Goal: Information Seeking & Learning: Learn about a topic

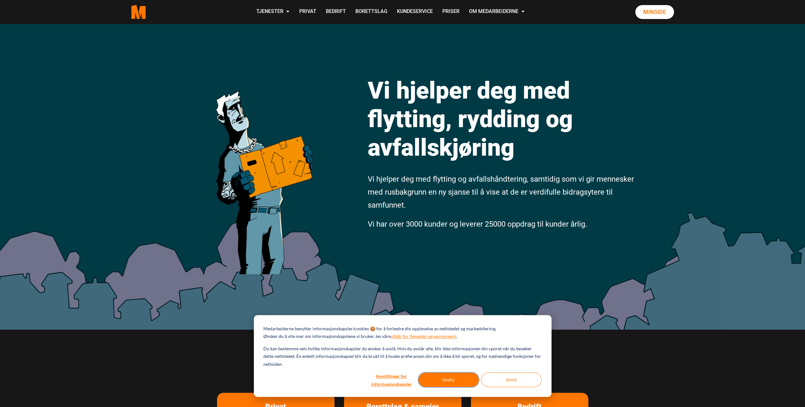
click at [452, 382] on button "Godta" at bounding box center [448, 380] width 61 height 15
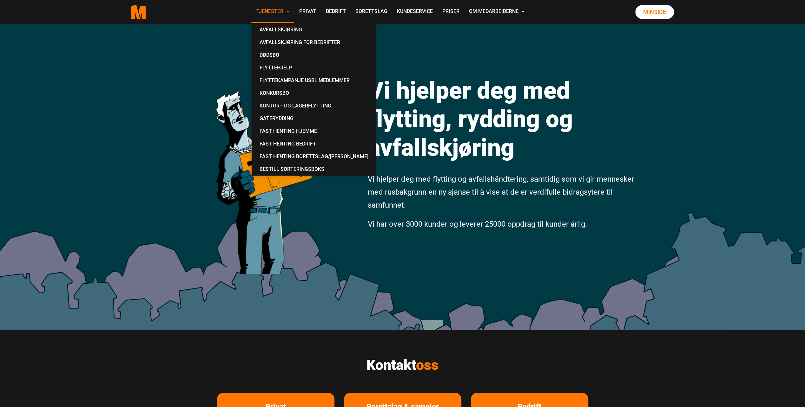
click at [273, 12] on link "Tjenester" at bounding box center [272, 12] width 43 height 23
click at [275, 30] on link "Avfallskjøring" at bounding box center [313, 29] width 119 height 13
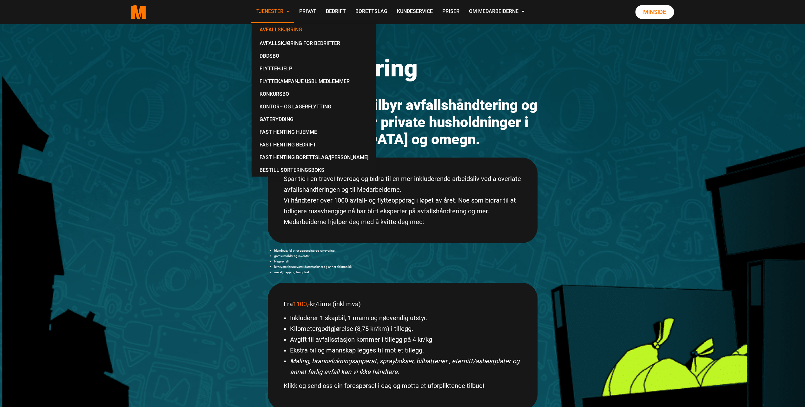
click at [273, 9] on link "Tjenester" at bounding box center [272, 12] width 43 height 23
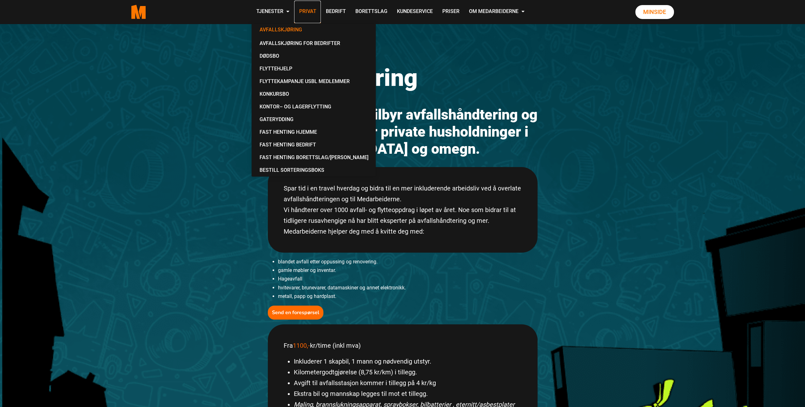
click at [306, 12] on link "Privat" at bounding box center [307, 12] width 27 height 23
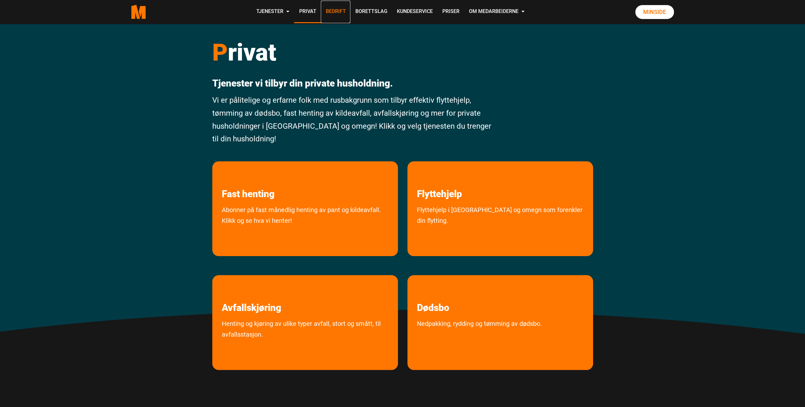
click at [339, 10] on link "Bedrift" at bounding box center [335, 12] width 29 height 23
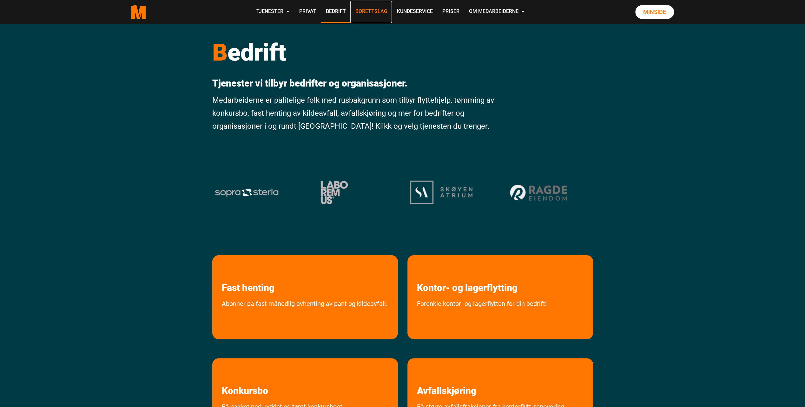
click at [363, 12] on link "Borettslag" at bounding box center [371, 12] width 42 height 23
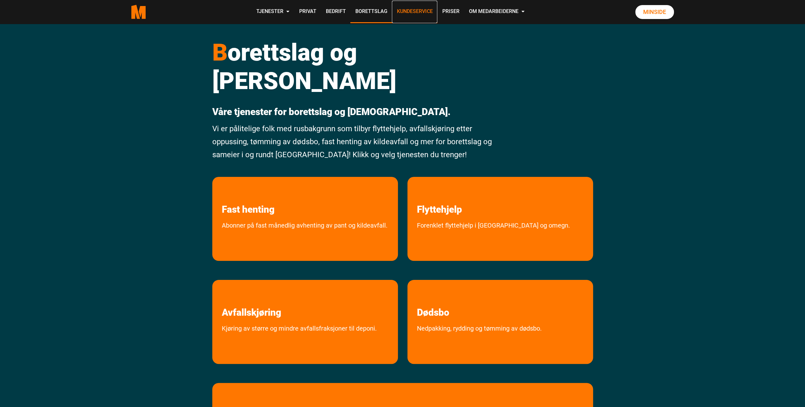
click at [407, 12] on link "Kundeservice" at bounding box center [414, 12] width 45 height 23
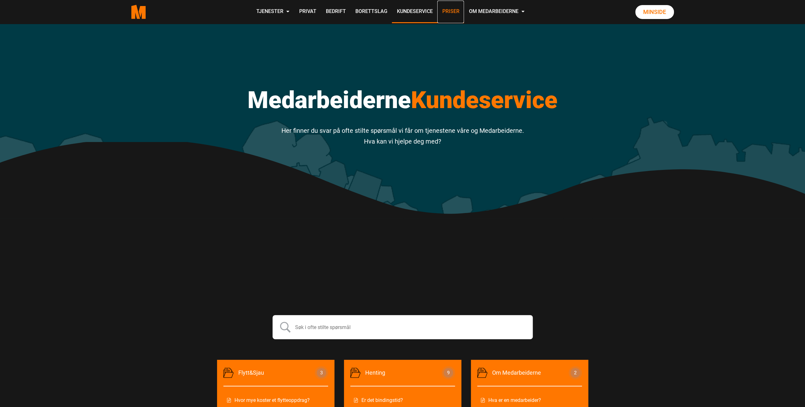
click at [450, 15] on link "Priser" at bounding box center [450, 12] width 27 height 23
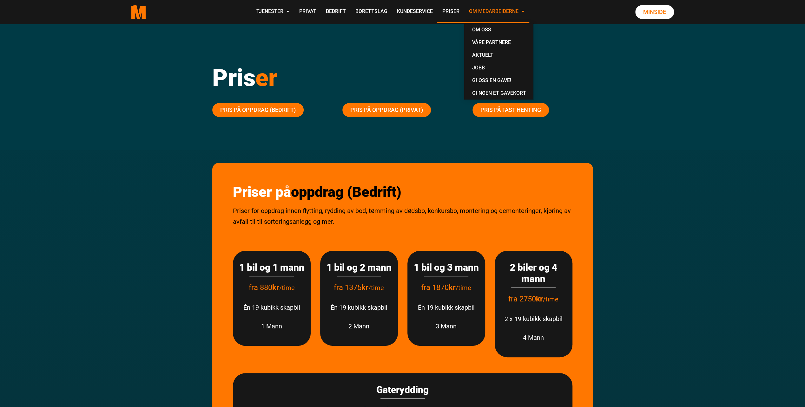
click at [476, 10] on link "Om Medarbeiderne" at bounding box center [496, 12] width 65 height 23
click at [486, 30] on link "Om oss" at bounding box center [499, 29] width 64 height 13
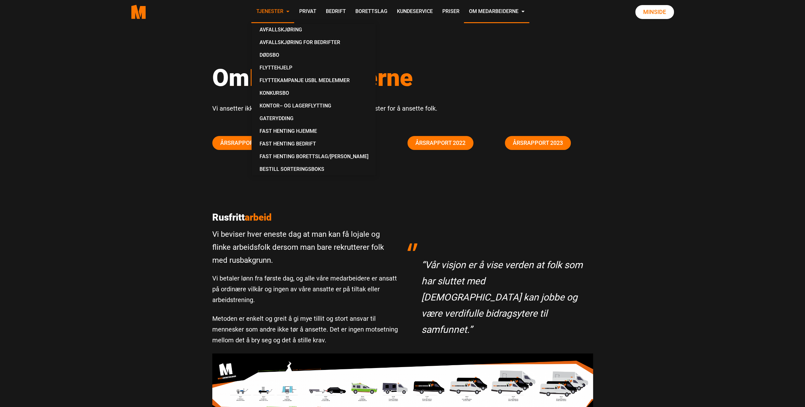
click at [273, 10] on link "Tjenester" at bounding box center [272, 12] width 43 height 23
click at [132, 14] on polygon "Medarbeiderne start page" at bounding box center [135, 12] width 9 height 14
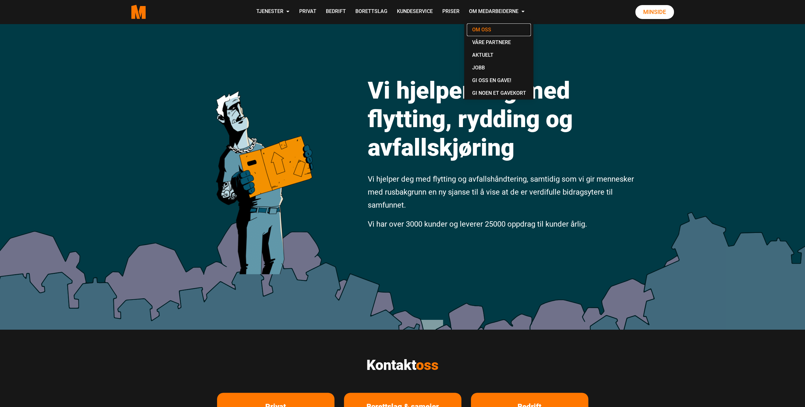
click at [483, 31] on link "Om oss" at bounding box center [499, 29] width 64 height 13
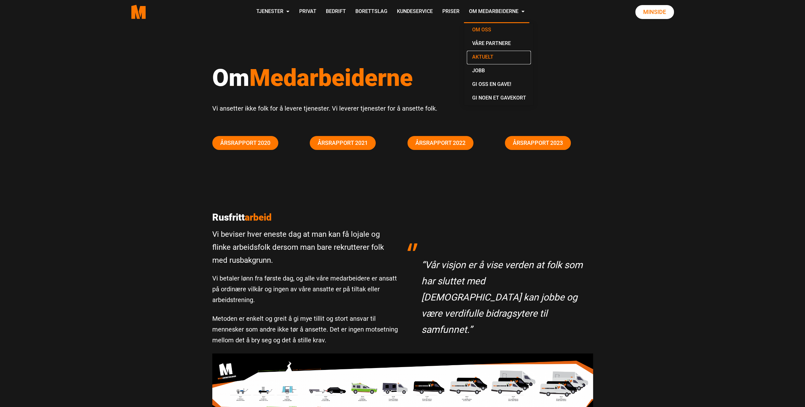
click at [489, 56] on link "Aktuelt" at bounding box center [499, 58] width 64 height 14
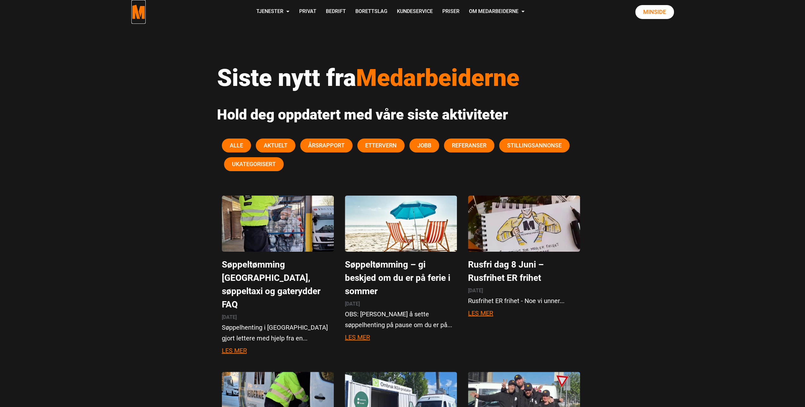
click at [138, 16] on polygon "Medarbeiderne start page" at bounding box center [135, 12] width 9 height 14
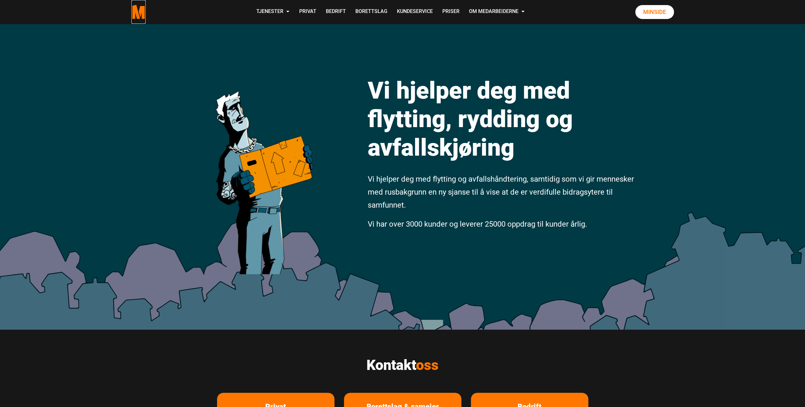
click at [137, 12] on polygon "Medarbeiderne start page" at bounding box center [135, 12] width 9 height 14
drag, startPoint x: 0, startPoint y: 0, endPoint x: 127, endPoint y: 36, distance: 132.3
click at [127, 36] on div "Vi hjelper deg med flytting, rydding og avfallskjøring Vi hjelper deg med flytt…" at bounding box center [402, 177] width 805 height 306
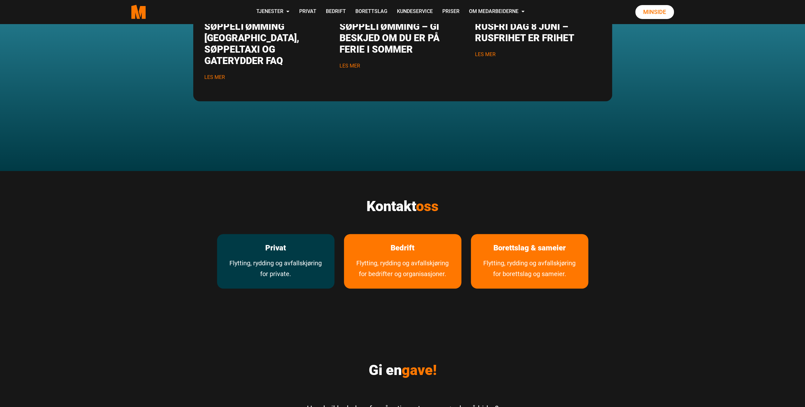
scroll to position [856, 0]
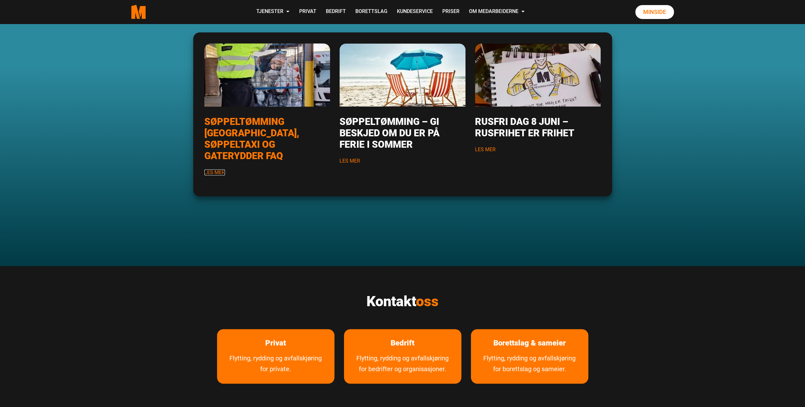
click at [214, 169] on link "Les mer" at bounding box center [214, 172] width 21 height 6
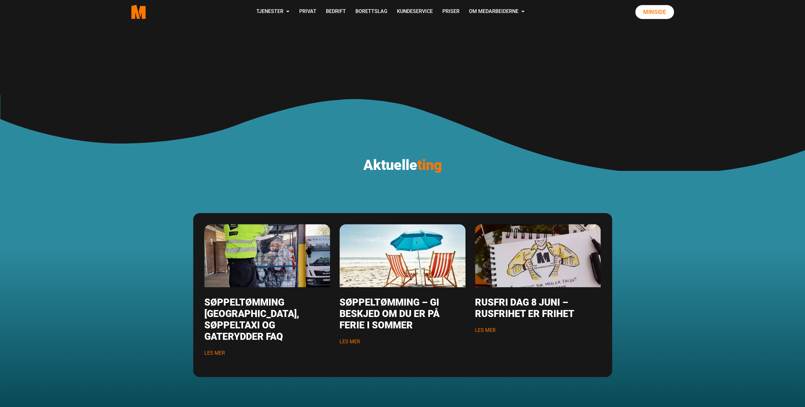
scroll to position [761, 0]
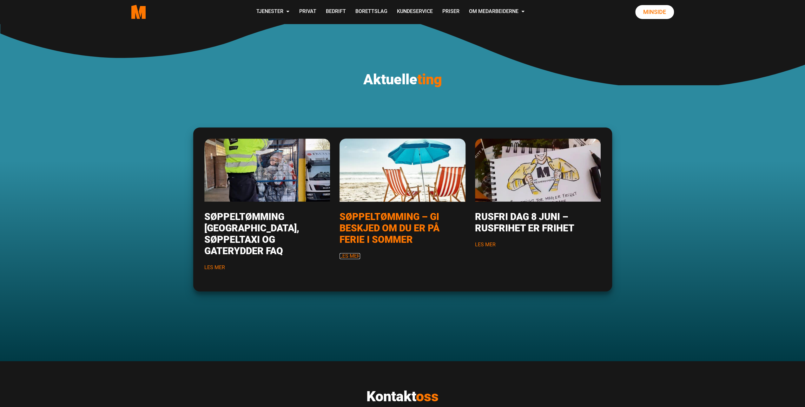
click at [349, 256] on link "Les mer" at bounding box center [349, 256] width 21 height 6
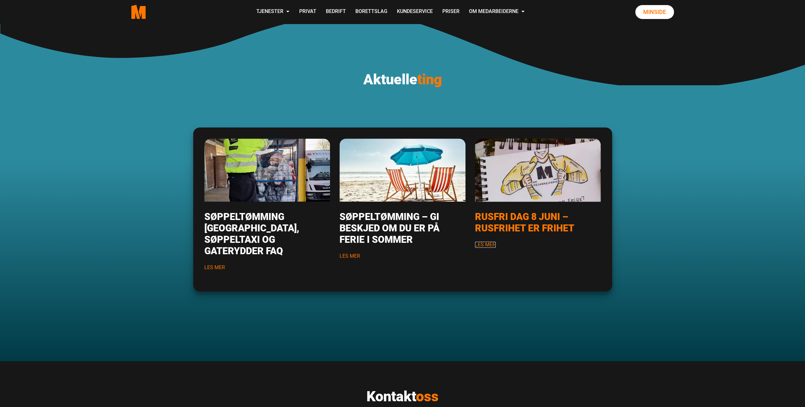
click at [486, 244] on link "Les mer" at bounding box center [485, 245] width 21 height 6
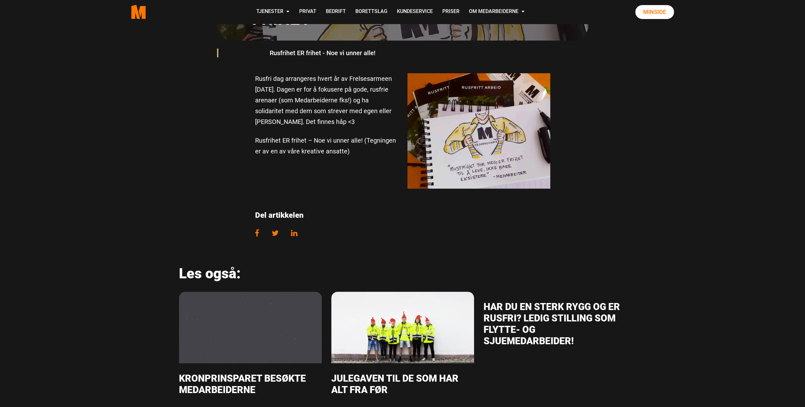
scroll to position [159, 0]
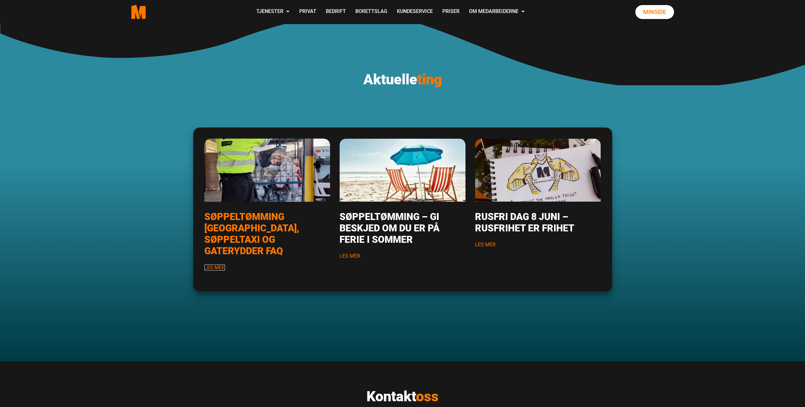
click at [212, 264] on link "Les mer" at bounding box center [214, 267] width 21 height 6
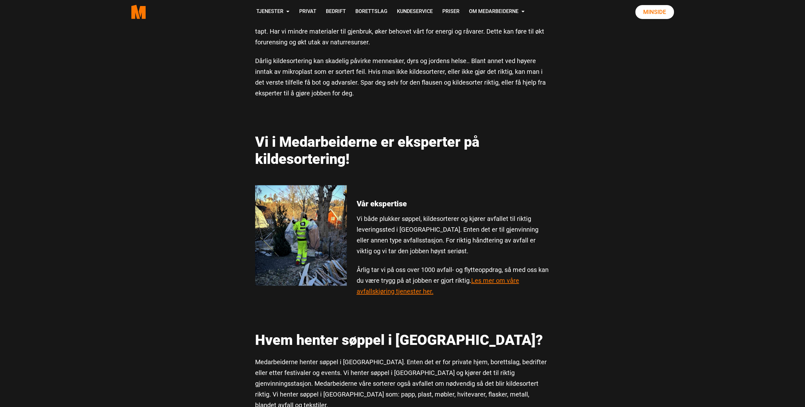
scroll to position [698, 0]
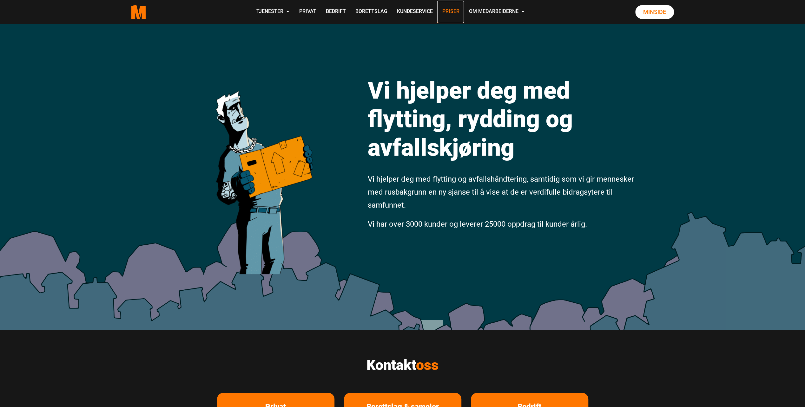
click at [454, 11] on link "Priser" at bounding box center [450, 12] width 27 height 23
click at [450, 11] on link "Priser" at bounding box center [450, 12] width 27 height 23
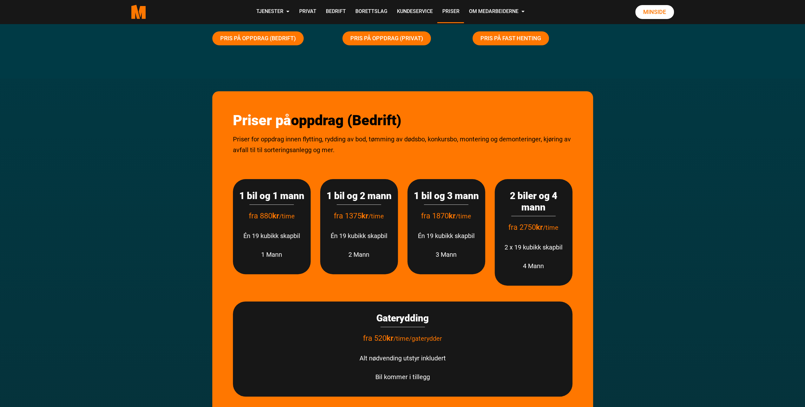
scroll to position [63, 0]
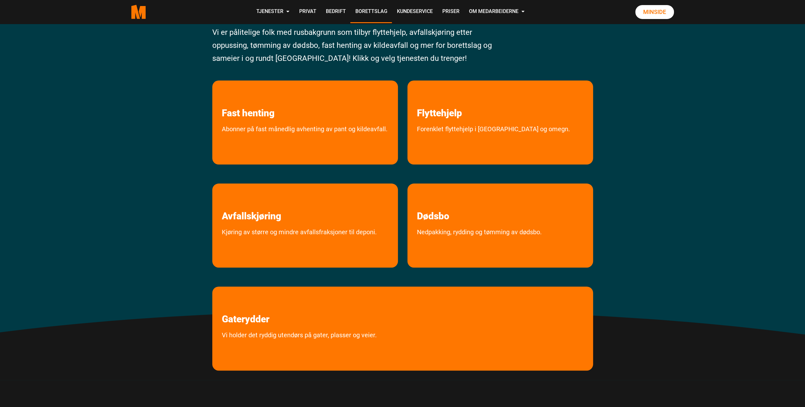
scroll to position [63, 0]
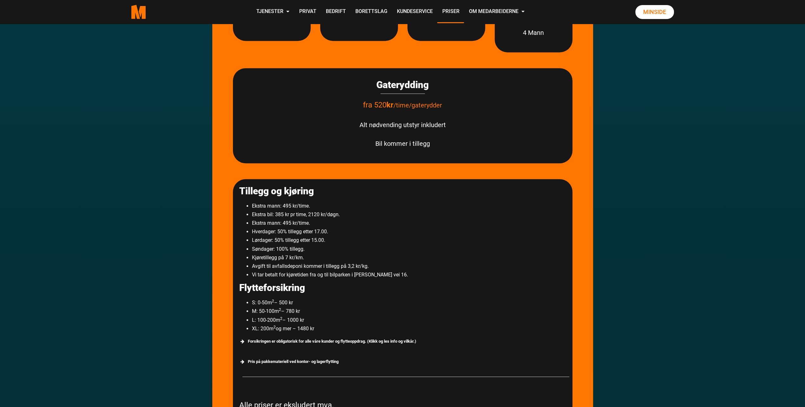
scroll to position [190, 0]
